Goal: Task Accomplishment & Management: Use online tool/utility

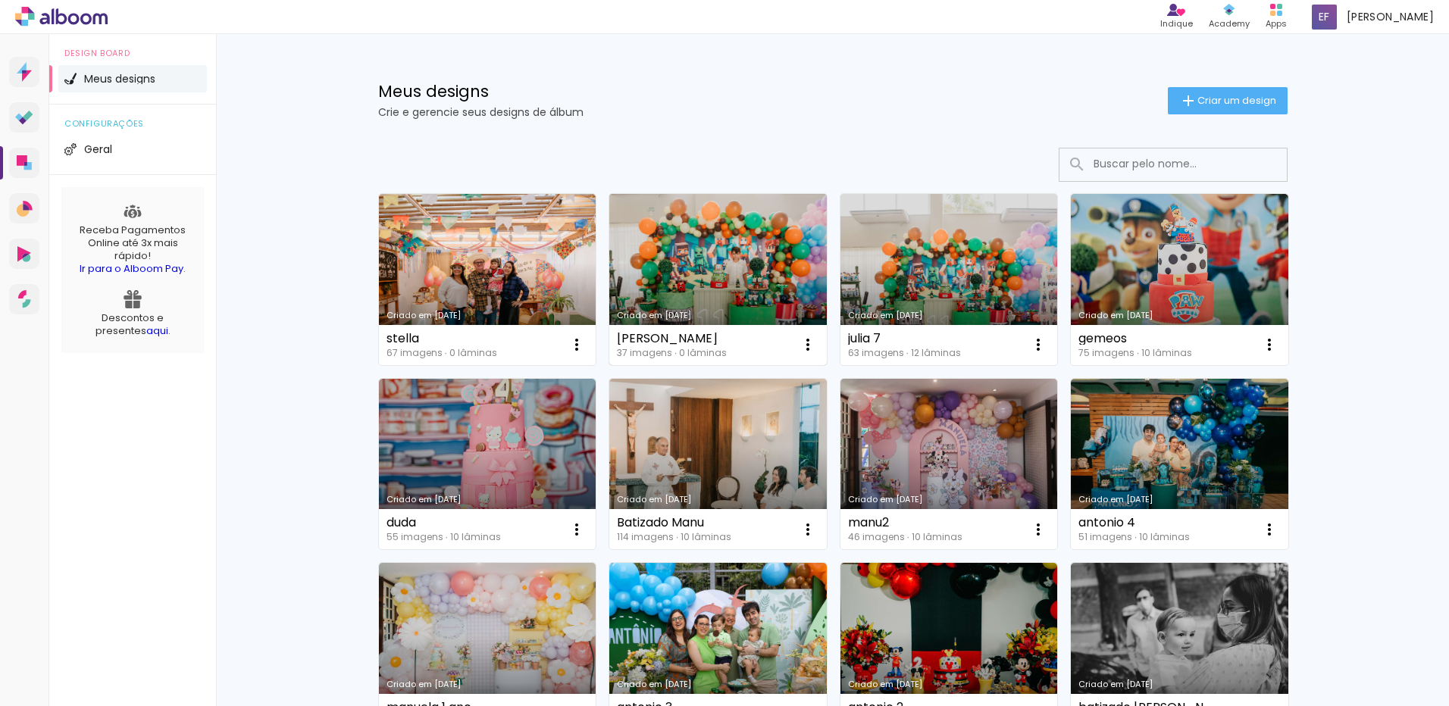
click at [694, 253] on link "Criado em [DATE]" at bounding box center [718, 279] width 218 height 171
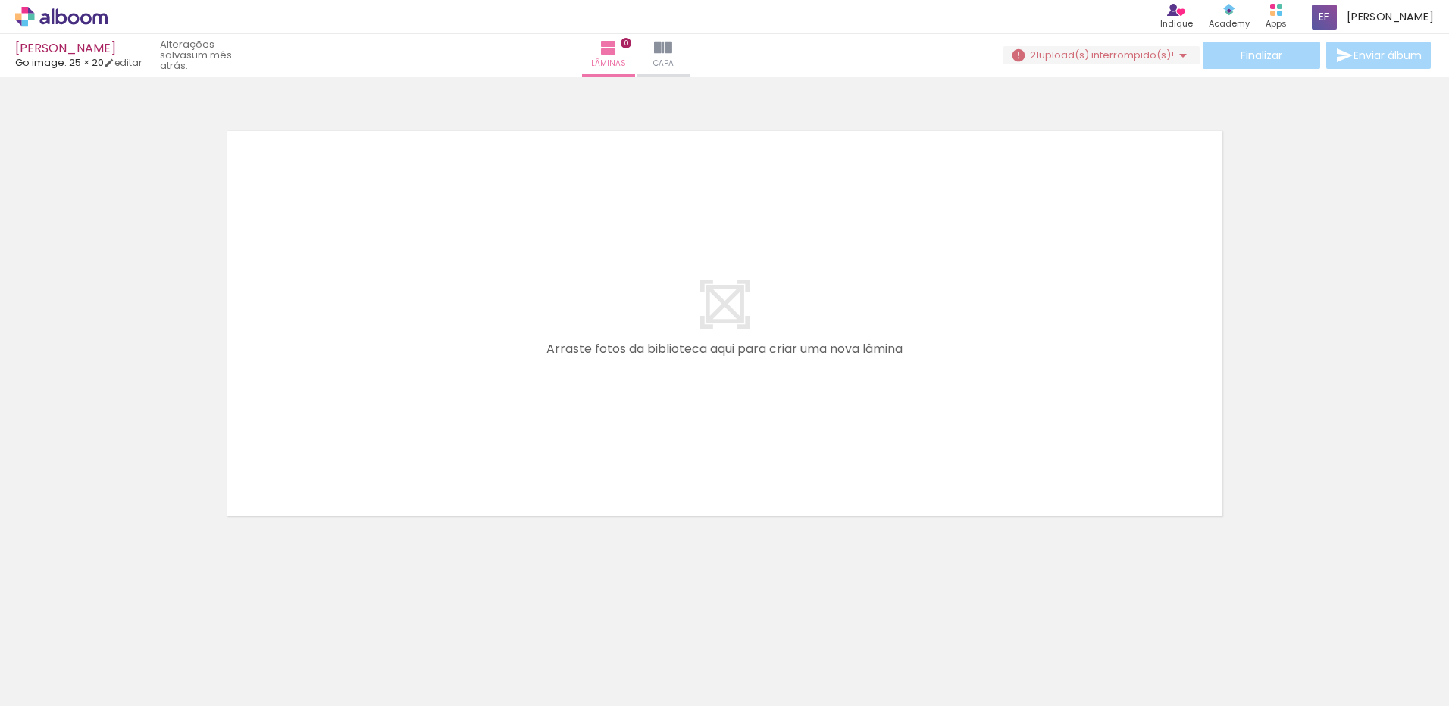
click at [1066, 51] on span "upload(s) interrompido(s)!" at bounding box center [1106, 55] width 135 height 14
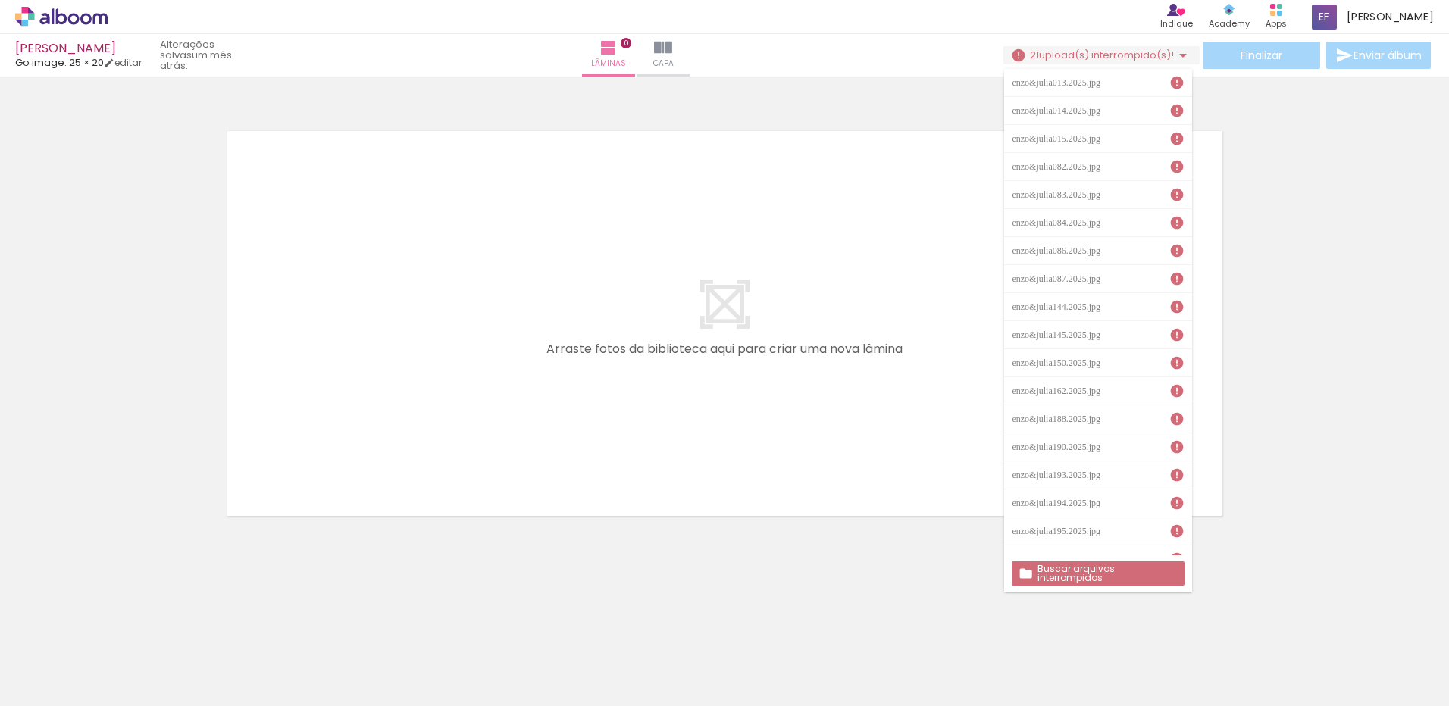
click at [0, 0] on slot "Buscar arquivos interrompidos" at bounding box center [0, 0] width 0 height 0
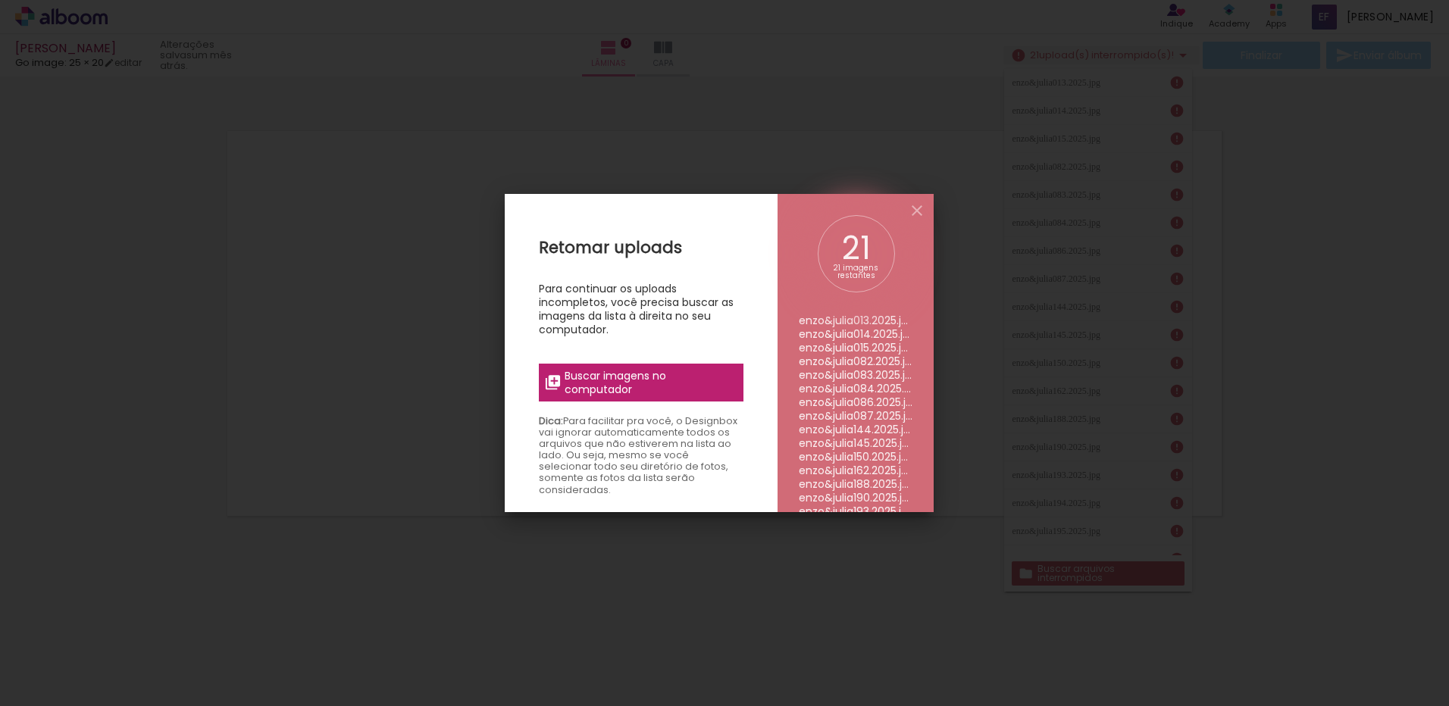
click at [633, 387] on span "Buscar imagens no computador" at bounding box center [649, 382] width 169 height 27
click at [0, 0] on input "file" at bounding box center [0, 0] width 0 height 0
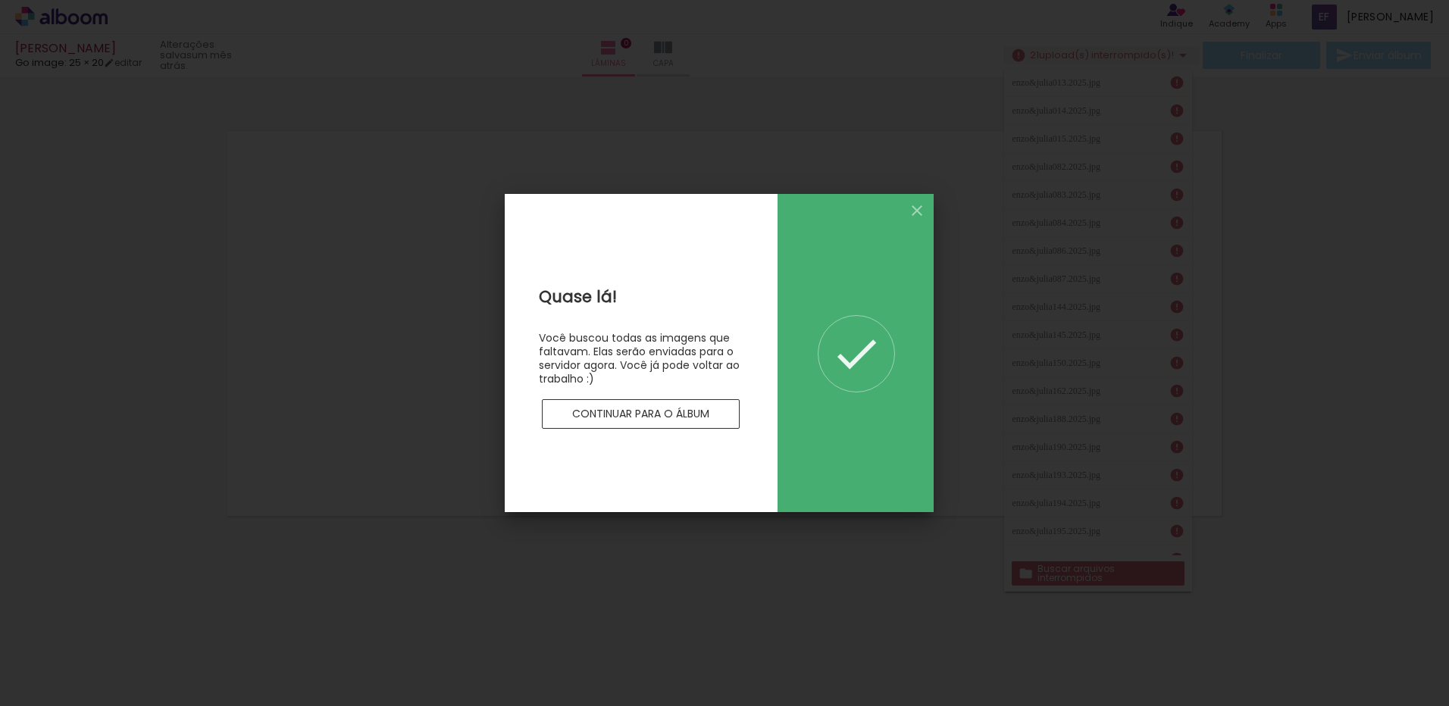
click at [0, 0] on slot "Continuar para o álbum" at bounding box center [0, 0] width 0 height 0
